Goal: Information Seeking & Learning: Learn about a topic

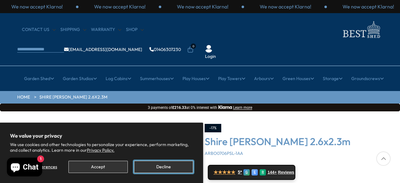
click at [161, 168] on button "Decline" at bounding box center [163, 167] width 59 height 12
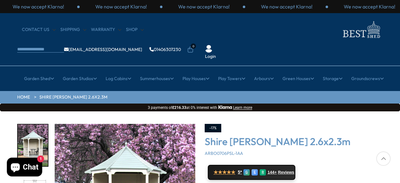
drag, startPoint x: 353, startPoint y: 111, endPoint x: 353, endPoint y: 138, distance: 27.2
click at [353, 138] on div "-17% Shire [PERSON_NAME] 2.6x2.3m ARBO0706PSL-1AA ★★★★★ 5* G E R 144+ Reviews £…" at bounding box center [294, 183] width 178 height 119
drag, startPoint x: 399, startPoint y: 130, endPoint x: 400, endPoint y: 154, distance: 24.4
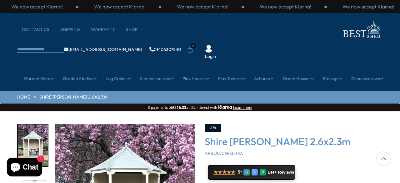
click at [383, 160] on div at bounding box center [383, 158] width 14 height 14
click at [383, 159] on div at bounding box center [383, 158] width 14 height 14
click at [381, 139] on div "-17% Shire [PERSON_NAME] 2.6x2.3m ARBO0706PSL-1AA ★★★★★ 5* G E R 144+ Reviews £…" at bounding box center [294, 183] width 178 height 119
click at [385, 160] on div at bounding box center [383, 158] width 14 height 14
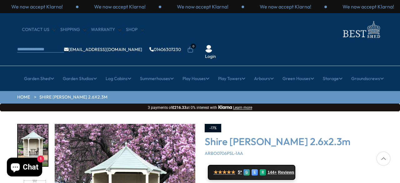
click at [385, 160] on div at bounding box center [383, 158] width 14 height 14
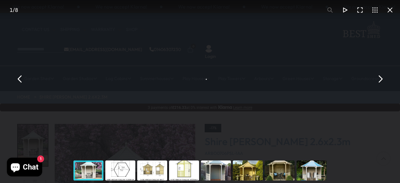
click at [126, 145] on div "Shire [PERSON_NAME] 2.6x2.3m - Best Shed" at bounding box center [200, 79] width 400 height 158
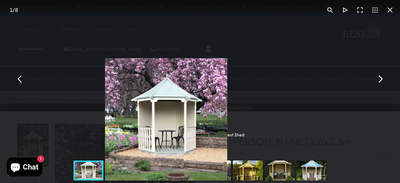
click at [126, 145] on img "You can close this modal content with the ESC key" at bounding box center [166, 119] width 122 height 122
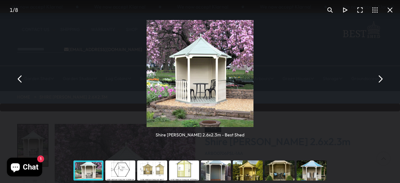
click at [151, 170] on div "You can close this modal content with the ESC key" at bounding box center [152, 170] width 32 height 25
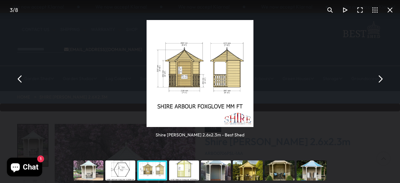
click at [179, 82] on img "You can close this modal content with the ESC key" at bounding box center [200, 73] width 107 height 107
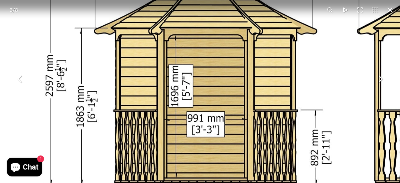
drag, startPoint x: 217, startPoint y: 45, endPoint x: 214, endPoint y: 119, distance: 73.9
click at [214, 119] on img "You can close this modal content with the ESC key" at bounding box center [296, 104] width 625 height 625
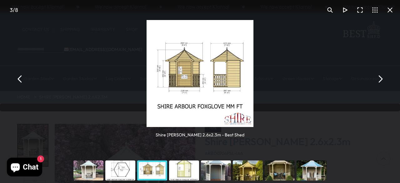
drag, startPoint x: 214, startPoint y: 119, endPoint x: 248, endPoint y: 55, distance: 72.7
click at [248, 55] on img "You can close this modal content with the ESC key" at bounding box center [200, 73] width 107 height 107
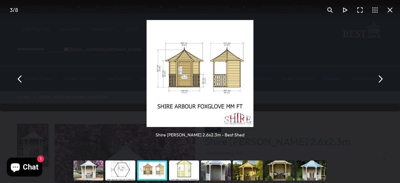
click at [389, 9] on button "You can close this modal content with the ESC key" at bounding box center [390, 10] width 15 height 15
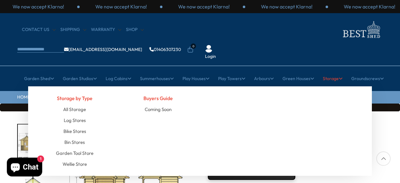
drag, startPoint x: 347, startPoint y: 153, endPoint x: 348, endPoint y: 100, distance: 52.8
click at [348, 100] on div "Storage by Type All Storage Log Stores Bike Stores Bin Stores Garden Tool Store…" at bounding box center [200, 130] width 344 height 89
